Goal: Information Seeking & Learning: Find specific page/section

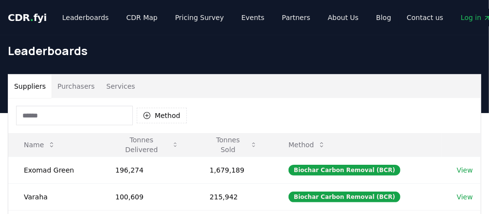
click at [43, 109] on input at bounding box center [74, 115] width 117 height 19
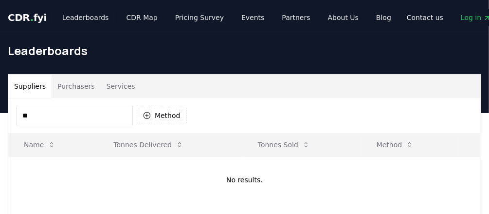
type input "*"
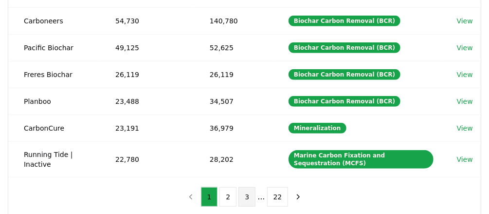
scroll to position [273, 0]
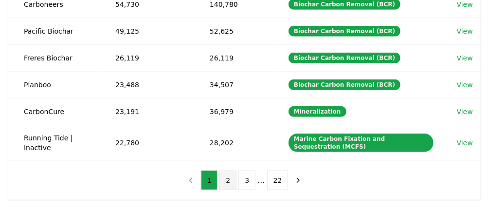
click at [228, 171] on button "2" at bounding box center [228, 179] width 17 height 19
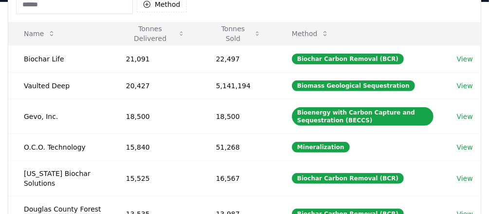
scroll to position [0, 0]
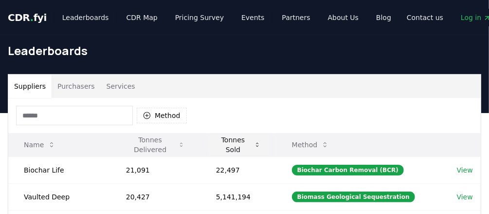
click at [259, 143] on icon at bounding box center [257, 145] width 7 height 8
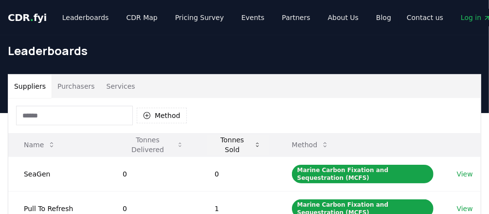
click at [259, 142] on icon at bounding box center [257, 145] width 7 height 8
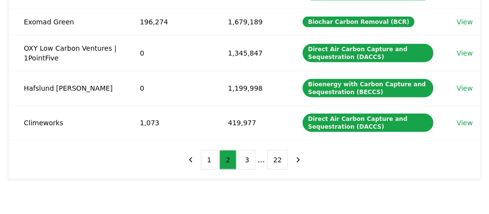
scroll to position [351, 0]
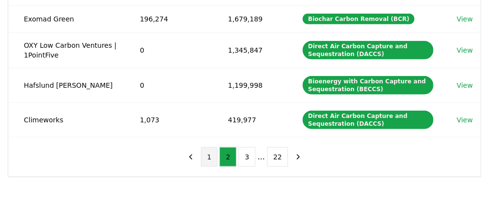
click at [215, 150] on button "1" at bounding box center [209, 156] width 17 height 19
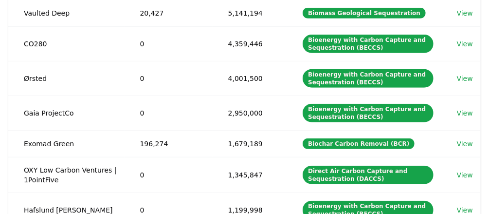
scroll to position [389, 0]
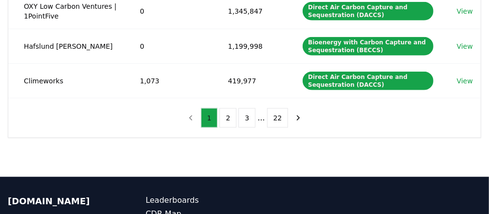
click at [213, 110] on button "1" at bounding box center [209, 117] width 17 height 19
click at [230, 113] on button "2" at bounding box center [228, 117] width 17 height 19
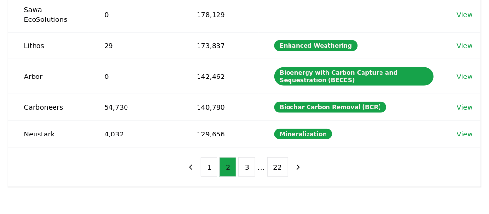
scroll to position [312, 0]
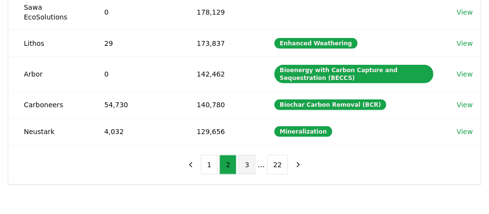
click at [252, 155] on button "3" at bounding box center [247, 164] width 17 height 19
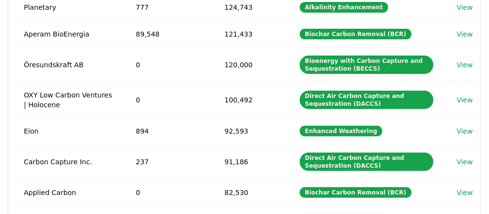
scroll to position [78, 0]
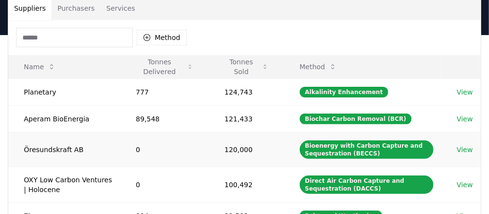
click at [462, 145] on link "View" at bounding box center [465, 150] width 16 height 10
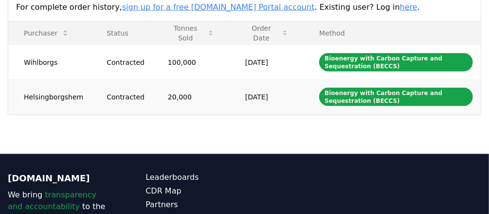
scroll to position [428, 0]
